Goal: Task Accomplishment & Management: Manage account settings

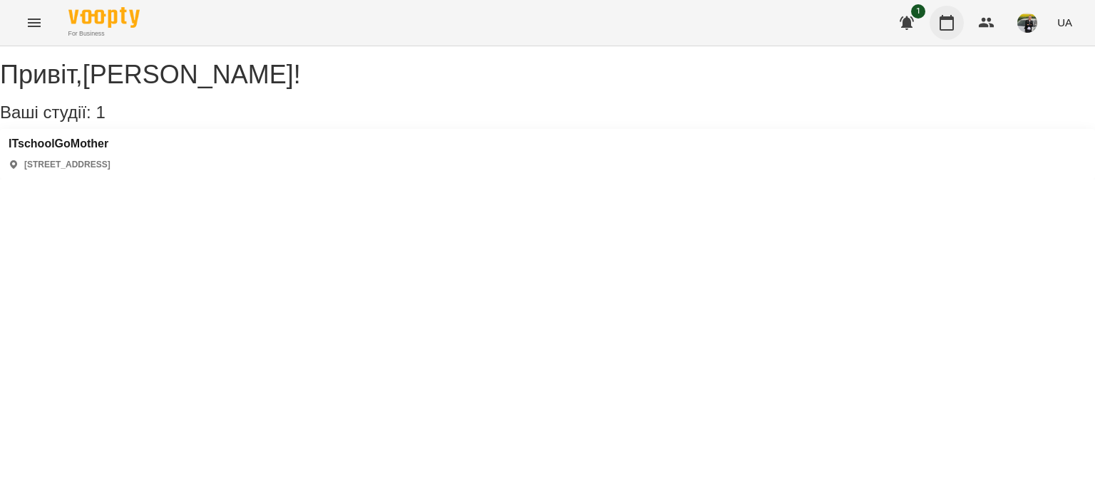
click at [949, 18] on icon "button" at bounding box center [946, 23] width 14 height 16
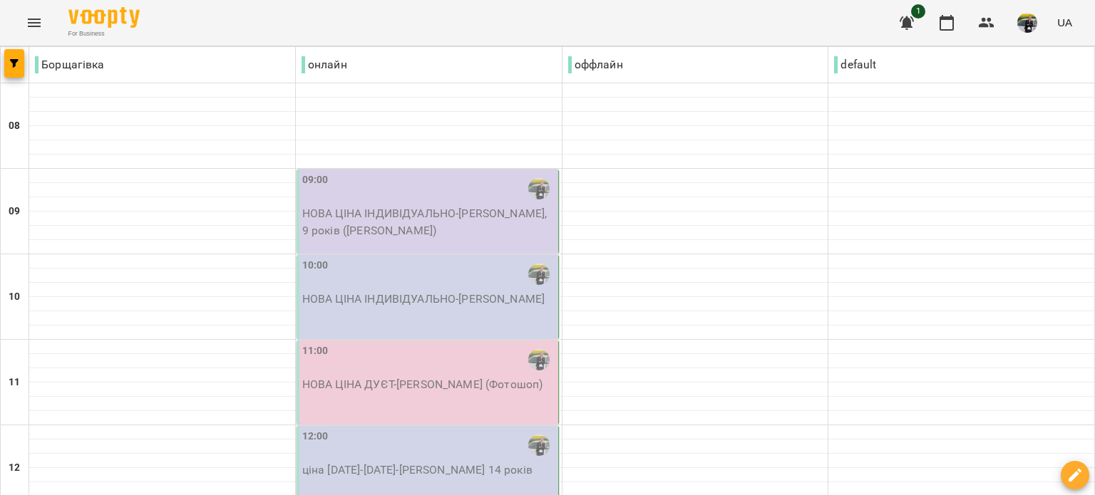
scroll to position [285, 0]
click at [11, 56] on button "button" at bounding box center [14, 63] width 20 height 29
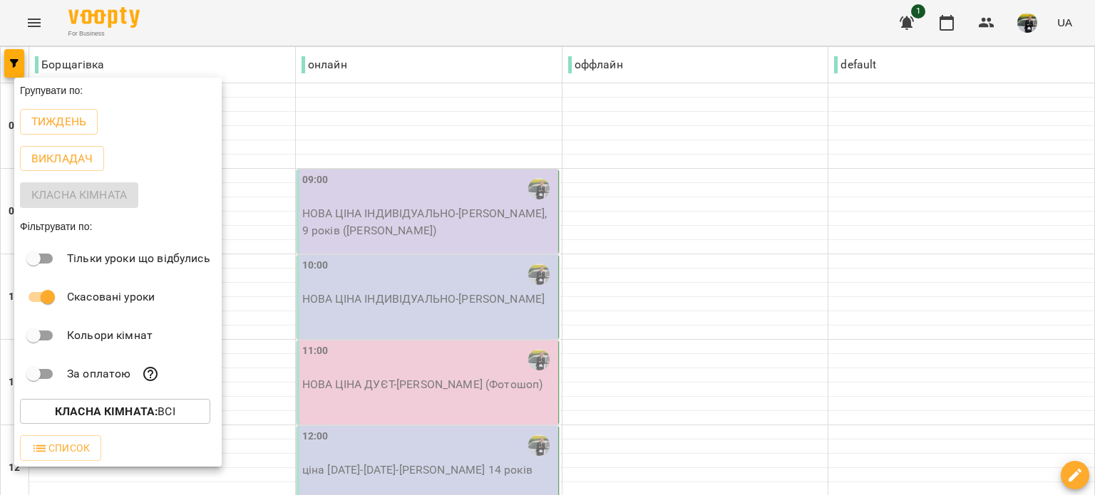
click at [56, 130] on p "Тиждень" at bounding box center [58, 121] width 55 height 17
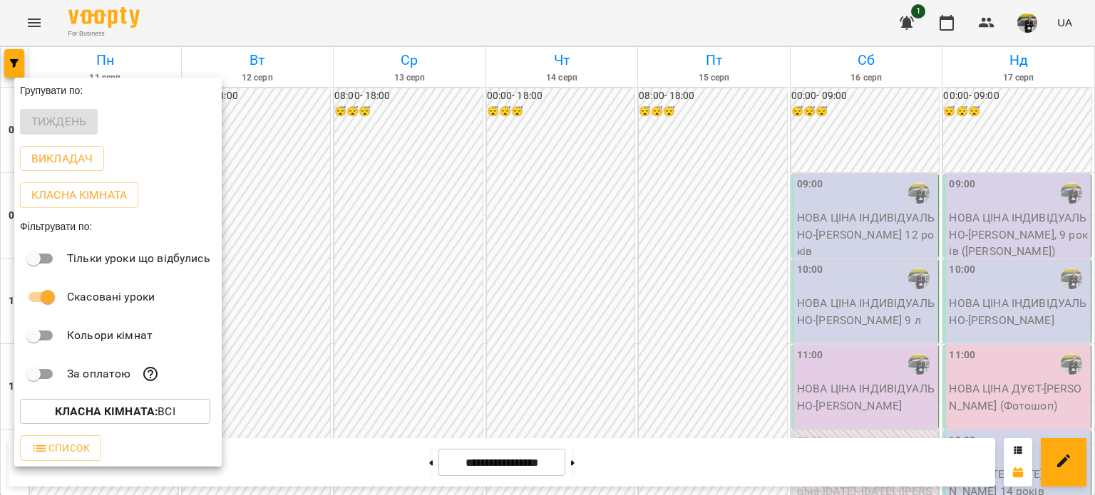
click at [749, 18] on div at bounding box center [547, 247] width 1095 height 495
